Goal: Task Accomplishment & Management: Manage account settings

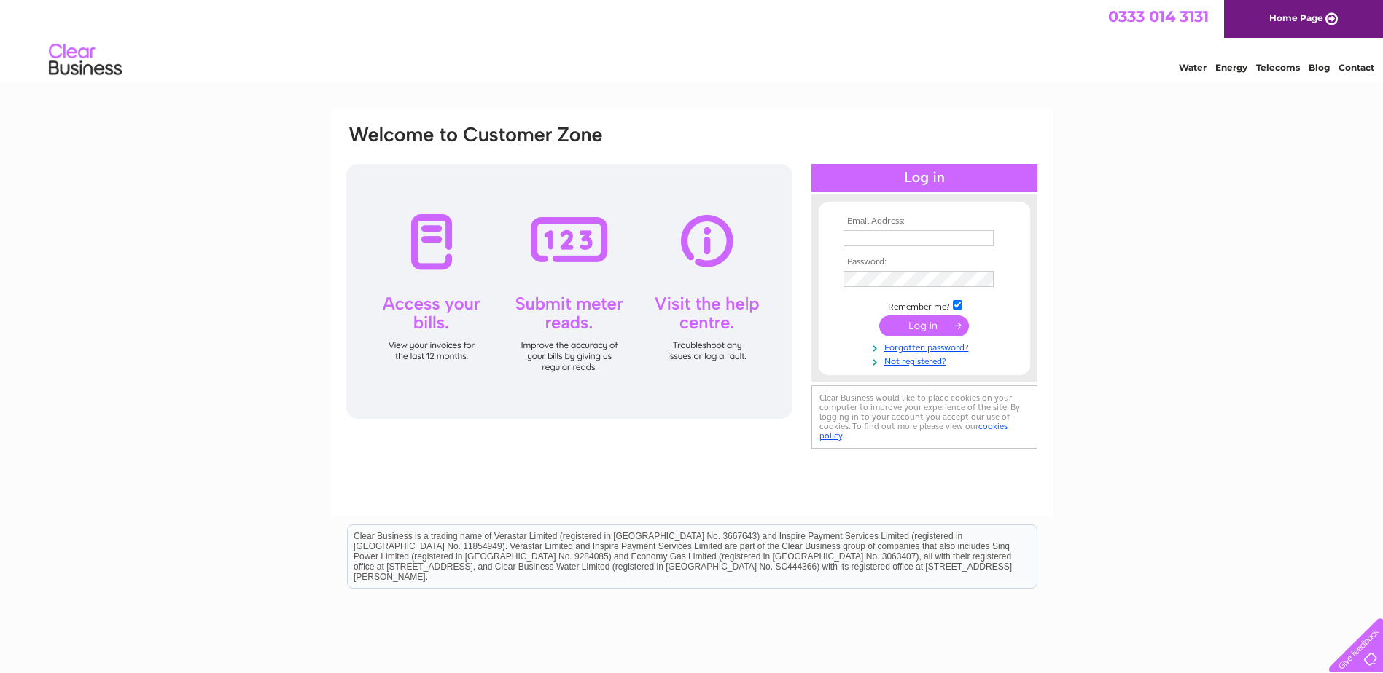
type input "accounts@skyecandles.co.uk"
click at [953, 326] on input "submit" at bounding box center [924, 326] width 90 height 20
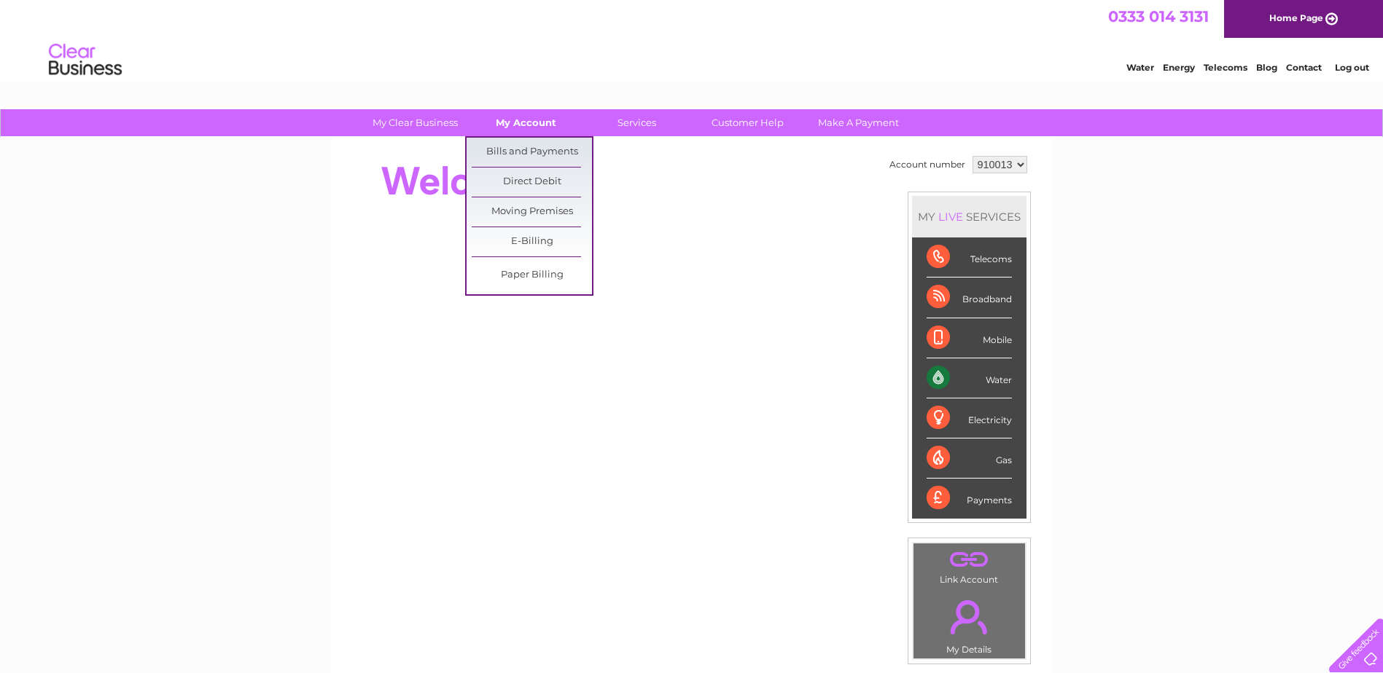
click at [542, 132] on link "My Account" at bounding box center [526, 122] width 120 height 27
click at [528, 148] on link "Bills and Payments" at bounding box center [532, 152] width 120 height 29
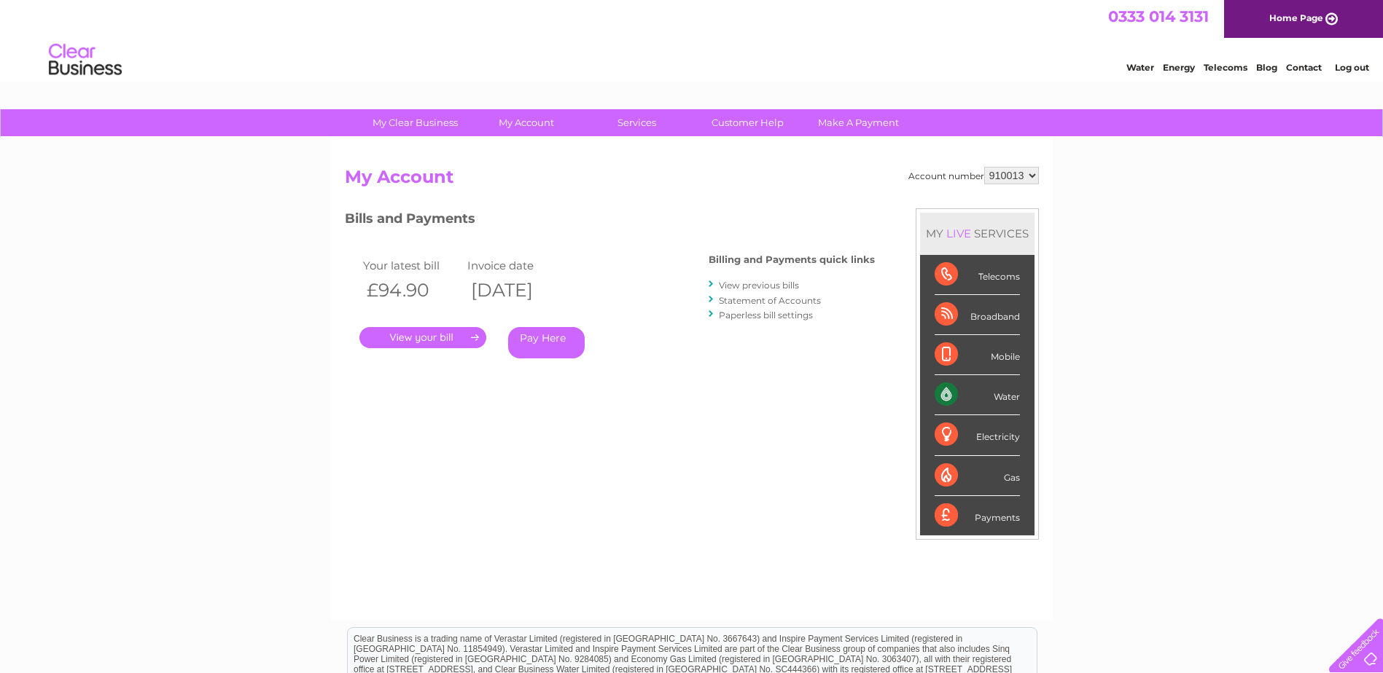
click at [441, 337] on link "." at bounding box center [422, 337] width 127 height 21
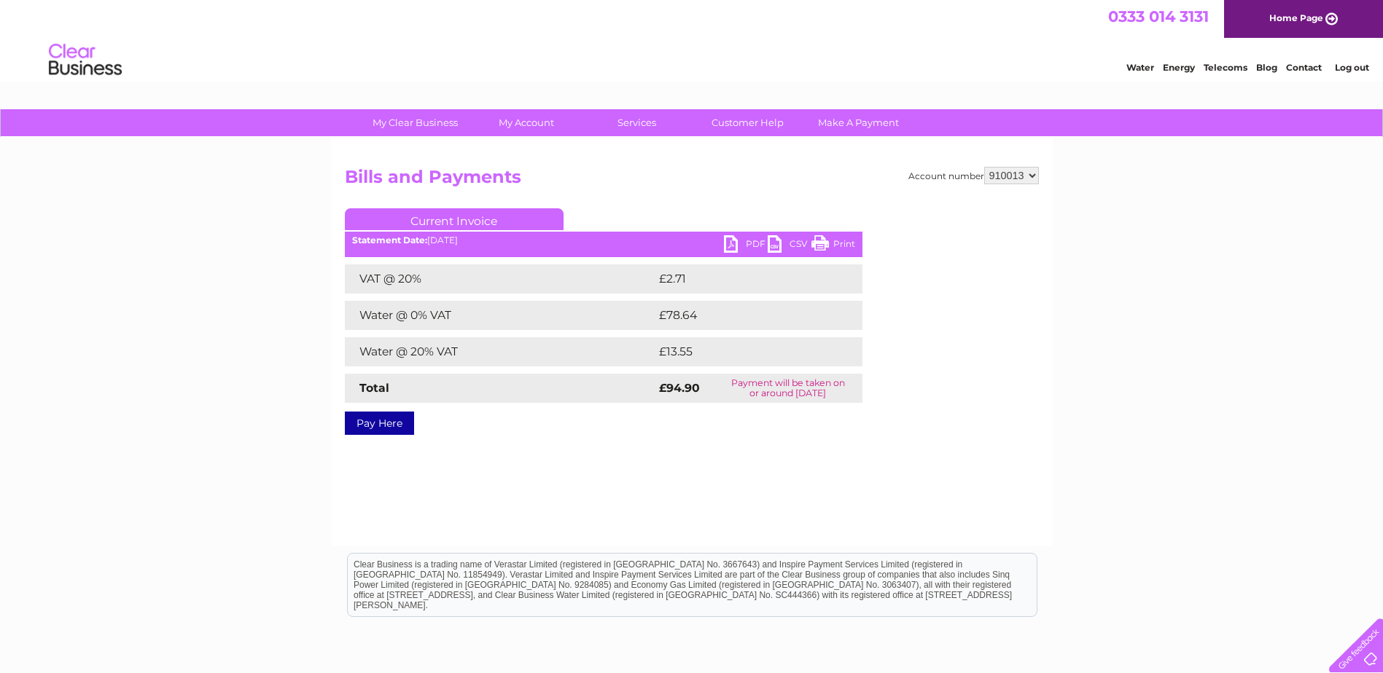
click at [738, 241] on link "PDF" at bounding box center [746, 245] width 44 height 21
drag, startPoint x: 555, startPoint y: 64, endPoint x: 735, endPoint y: 79, distance: 181.3
click at [555, 65] on div "Water Energy Telecoms Blog Contact Log out" at bounding box center [691, 61] width 1383 height 47
